Goal: Information Seeking & Learning: Understand process/instructions

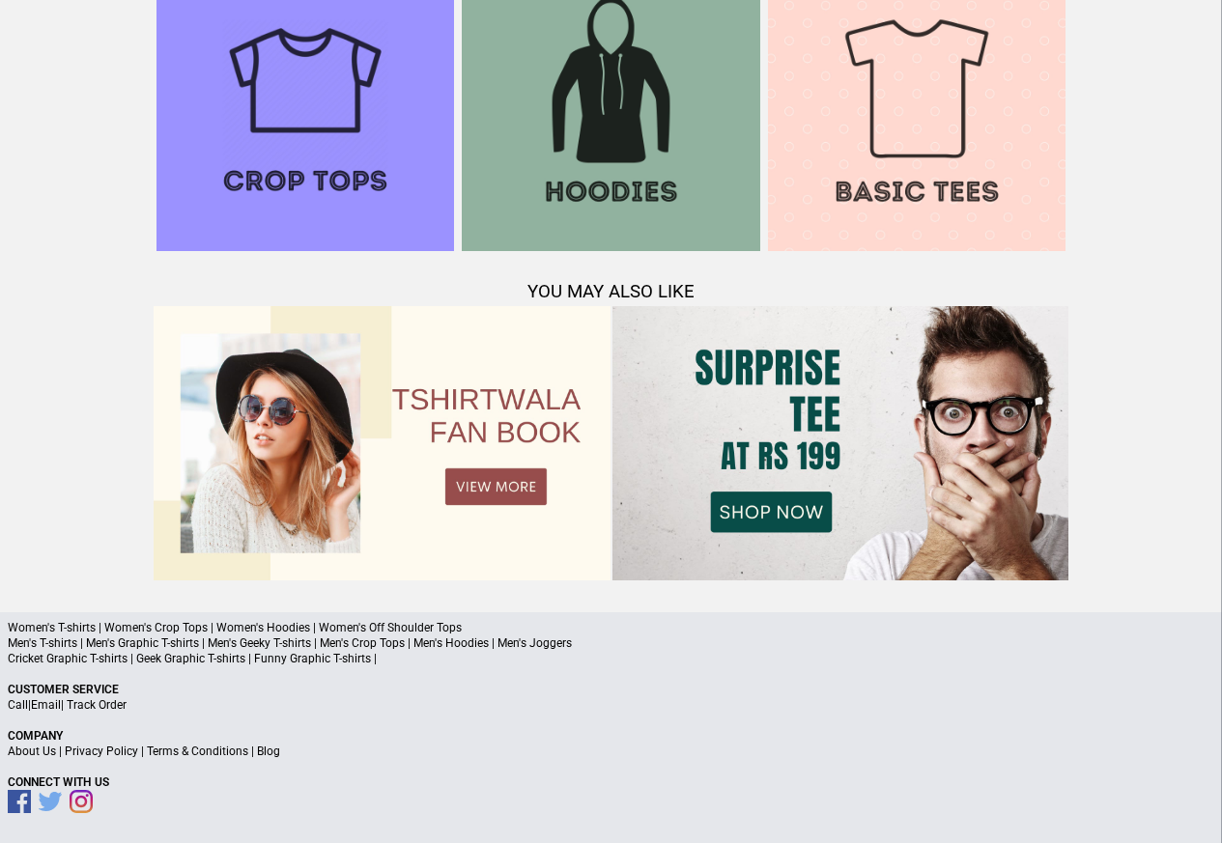
scroll to position [1864, 0]
